Goal: Check status: Check status

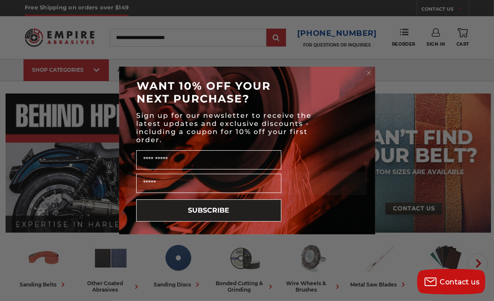
click at [441, 36] on div "Close dialog WANT 10% OFF YOUR NEXT PURCHASE? Sign up for our newsletter to rec…" at bounding box center [247, 150] width 494 height 301
click at [435, 43] on div "Close dialog WANT 10% OFF YOUR NEXT PURCHASE? Sign up for our newsletter to rec…" at bounding box center [247, 150] width 494 height 301
click at [370, 72] on circle "Close dialog" at bounding box center [369, 73] width 8 height 8
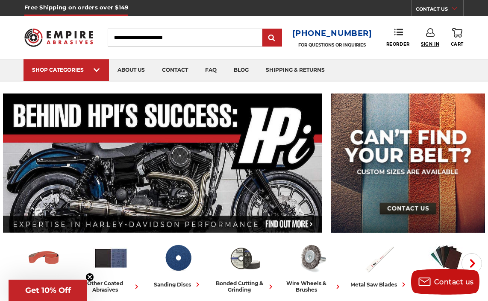
click at [428, 45] on span "Sign In" at bounding box center [430, 44] width 18 height 6
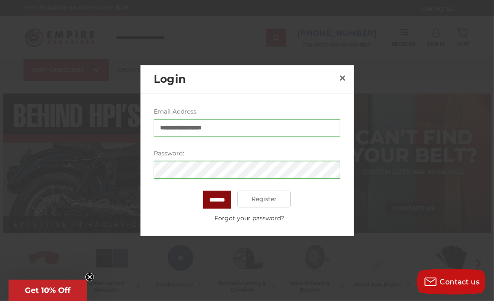
click at [219, 198] on input "*******" at bounding box center [217, 199] width 28 height 18
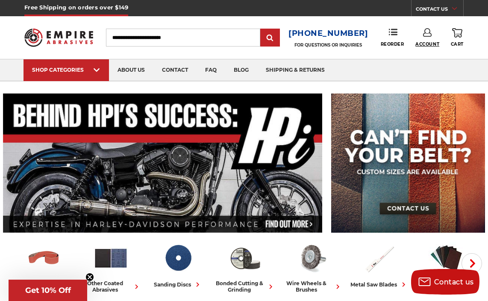
click at [423, 41] on span "Account" at bounding box center [427, 44] width 24 height 6
click at [425, 55] on link "Account" at bounding box center [427, 55] width 61 height 16
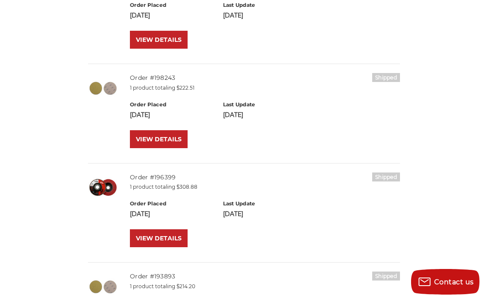
scroll to position [256, 0]
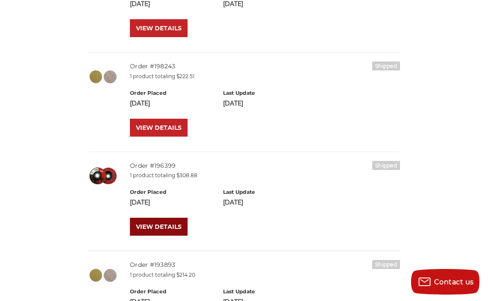
click at [176, 223] on link "VIEW DETAILS" at bounding box center [159, 227] width 58 height 18
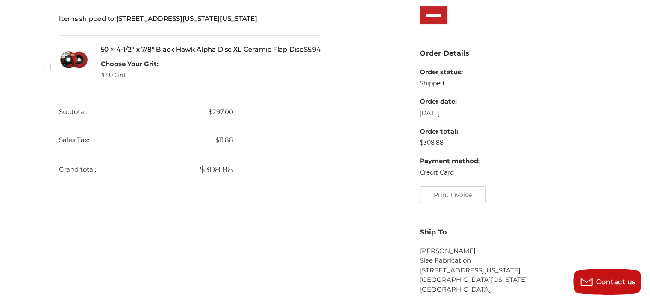
scroll to position [210, 0]
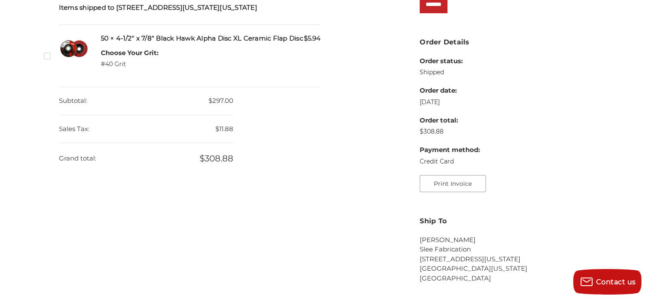
click at [436, 181] on button "Print Invoice" at bounding box center [452, 183] width 66 height 17
click at [487, 77] on section "Order Details Order status: Shipped Order date: Jul 17th 2025 Order total: $308…" at bounding box center [504, 117] width 171 height 161
drag, startPoint x: 273, startPoint y: 116, endPoint x: 128, endPoint y: 3, distance: 184.4
click at [260, 101] on div "Order Contents Items shipped to 4520 Indiana St , Golden, Colorado, 80403, Unit…" at bounding box center [189, 79] width 271 height 207
